Goal: Task Accomplishment & Management: Use online tool/utility

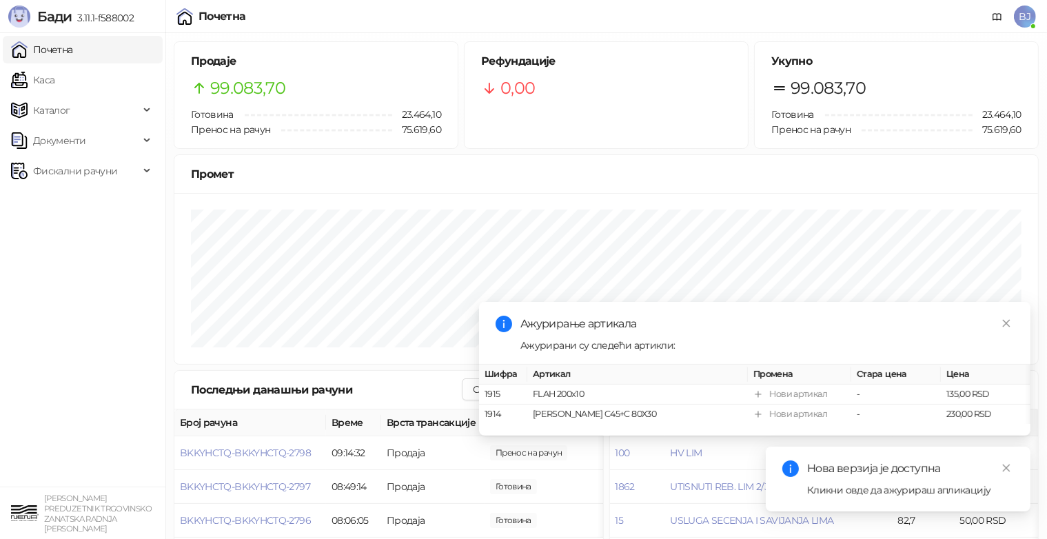
click at [70, 174] on span "Фискални рачуни" at bounding box center [75, 171] width 84 height 28
click at [57, 231] on link "По данима" at bounding box center [53, 232] width 73 height 28
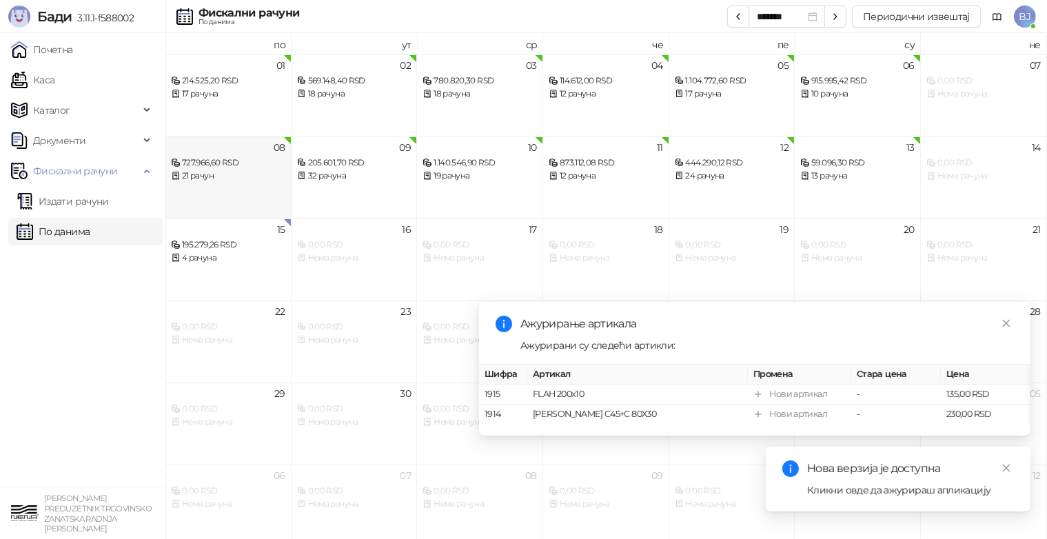
click at [248, 170] on div "21 рачун" at bounding box center [228, 176] width 114 height 13
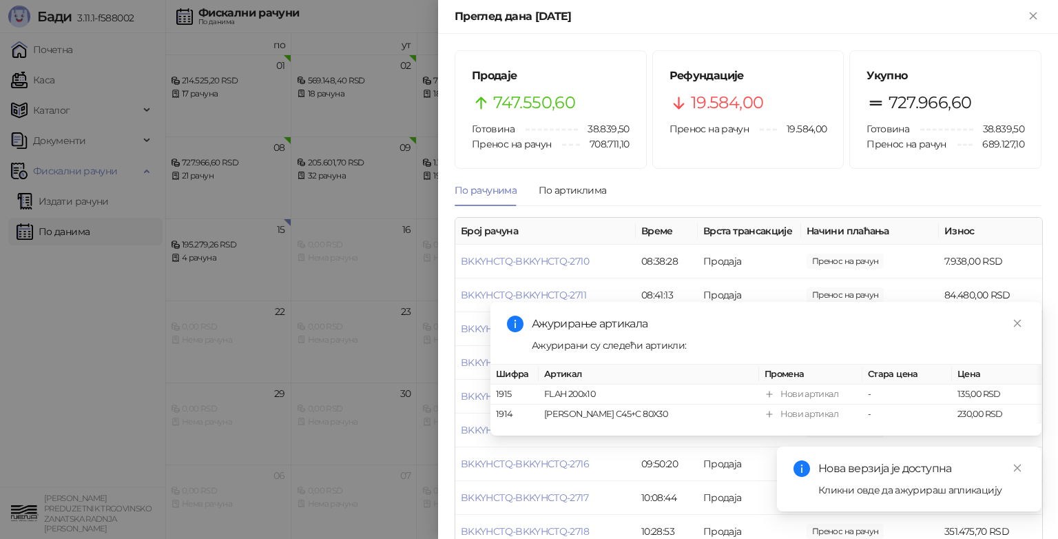
click at [1015, 323] on icon "close" at bounding box center [1018, 323] width 10 height 10
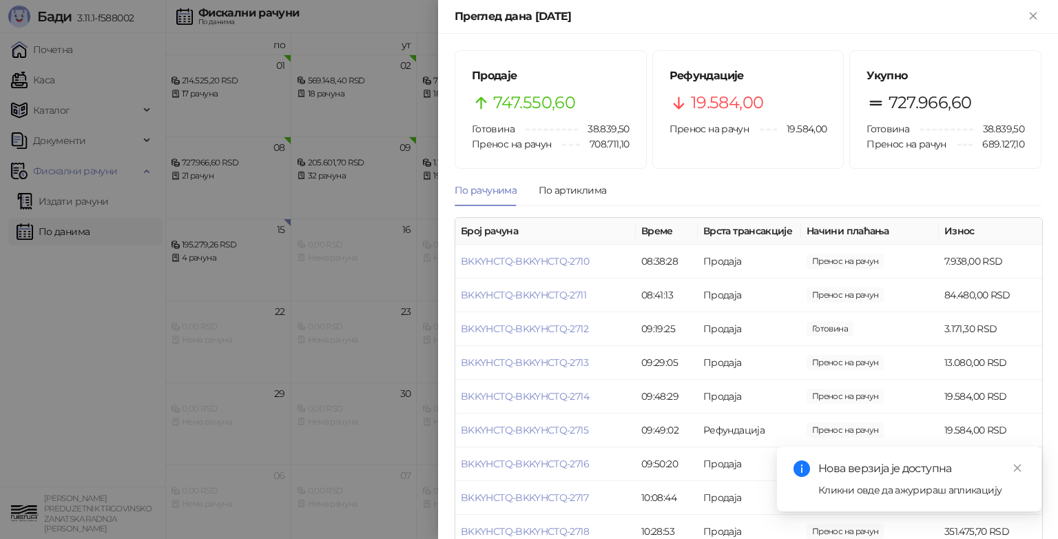
click at [943, 491] on div "Кликни овде да ажурираш апликацију" at bounding box center [922, 489] width 207 height 15
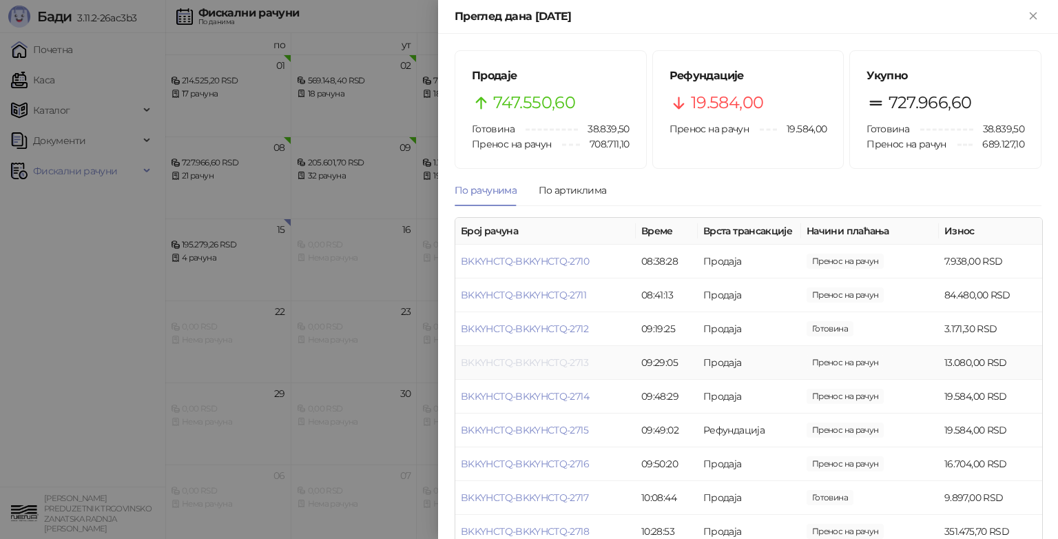
click at [556, 363] on link "BKKYHCTQ-BKKYHCTQ-2713" at bounding box center [524, 362] width 127 height 12
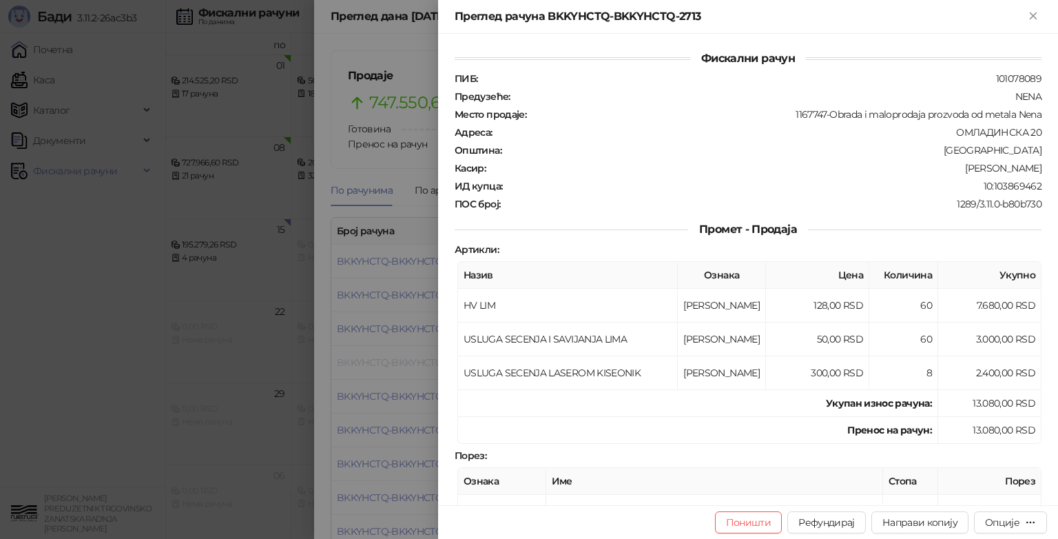
click at [556, 363] on div at bounding box center [529, 269] width 1058 height 539
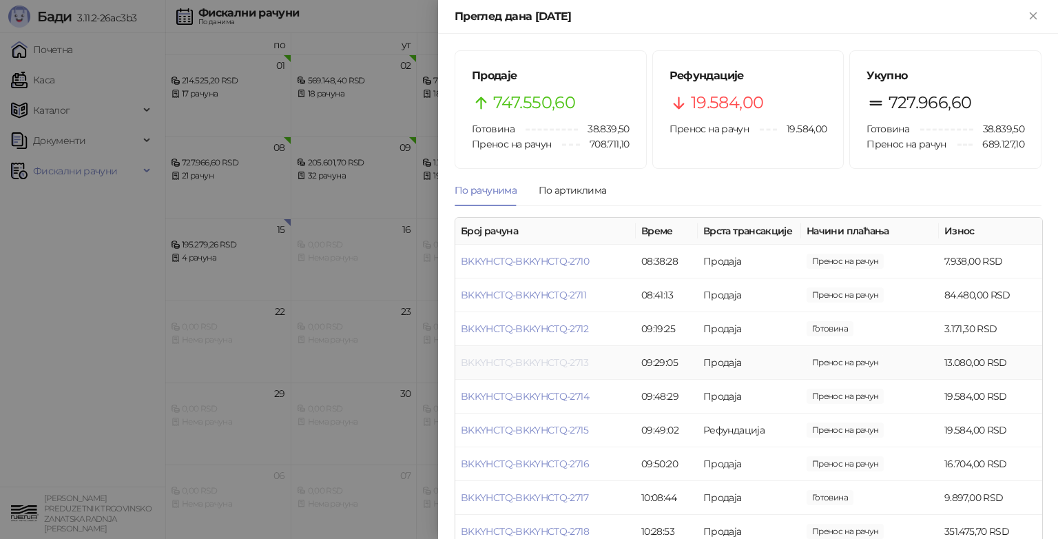
click at [556, 363] on link "BKKYHCTQ-BKKYHCTQ-2713" at bounding box center [524, 362] width 127 height 12
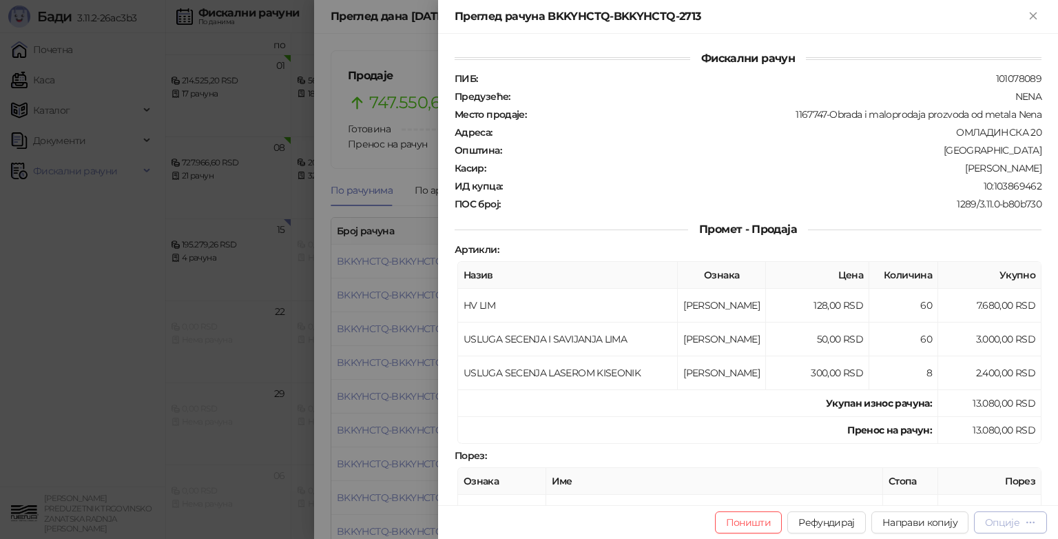
click at [1007, 525] on div "Опције" at bounding box center [1002, 522] width 34 height 12
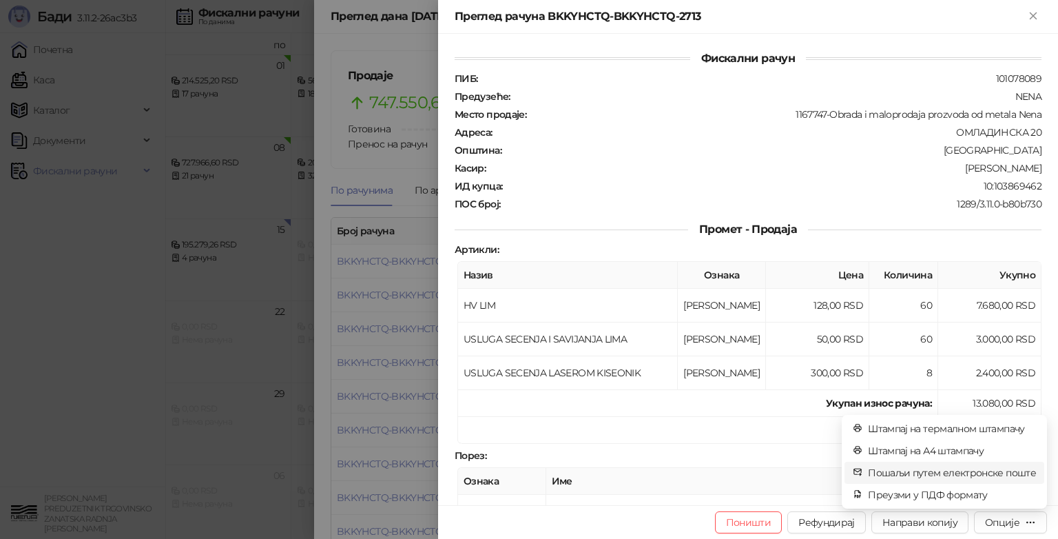
click at [918, 475] on span "Пошаљи путем електронске поште" at bounding box center [952, 472] width 168 height 15
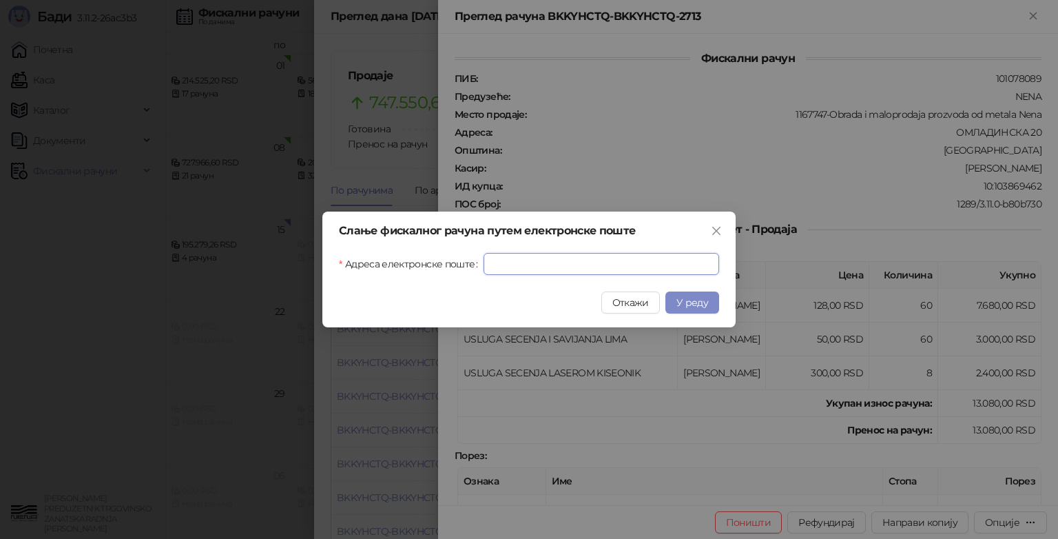
click at [532, 266] on input "Адреса електронске поште" at bounding box center [602, 264] width 236 height 22
type input "**********"
click at [697, 300] on span "У реду" at bounding box center [693, 302] width 32 height 12
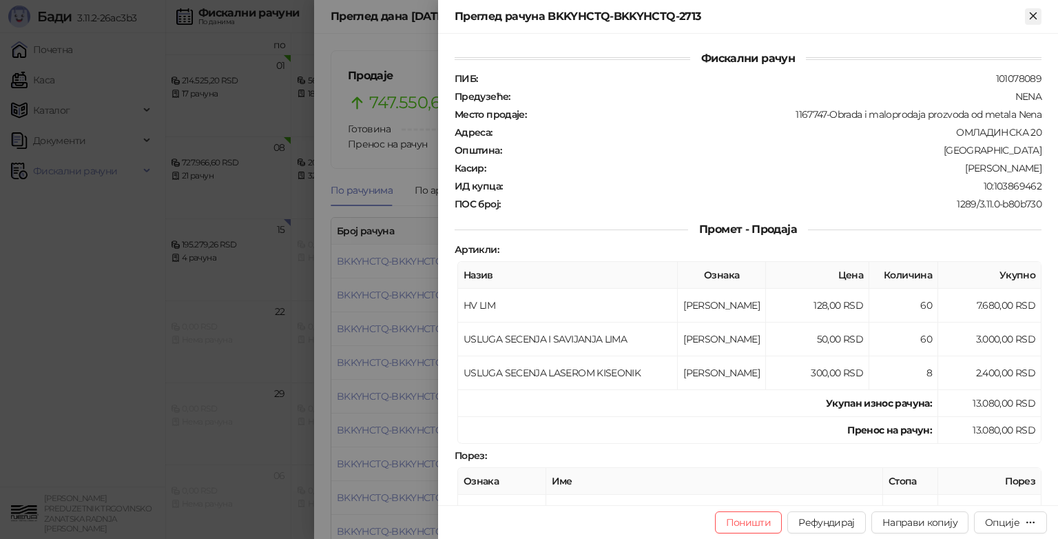
click at [1028, 17] on icon "Close" at bounding box center [1033, 16] width 12 height 12
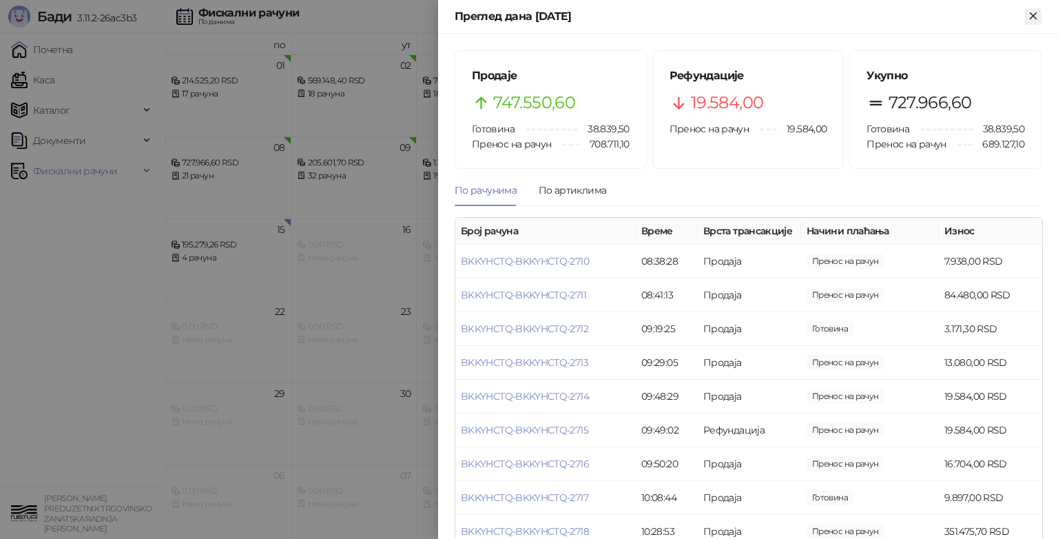
click at [1036, 18] on icon "Close" at bounding box center [1033, 15] width 6 height 6
